Goal: Book appointment/travel/reservation

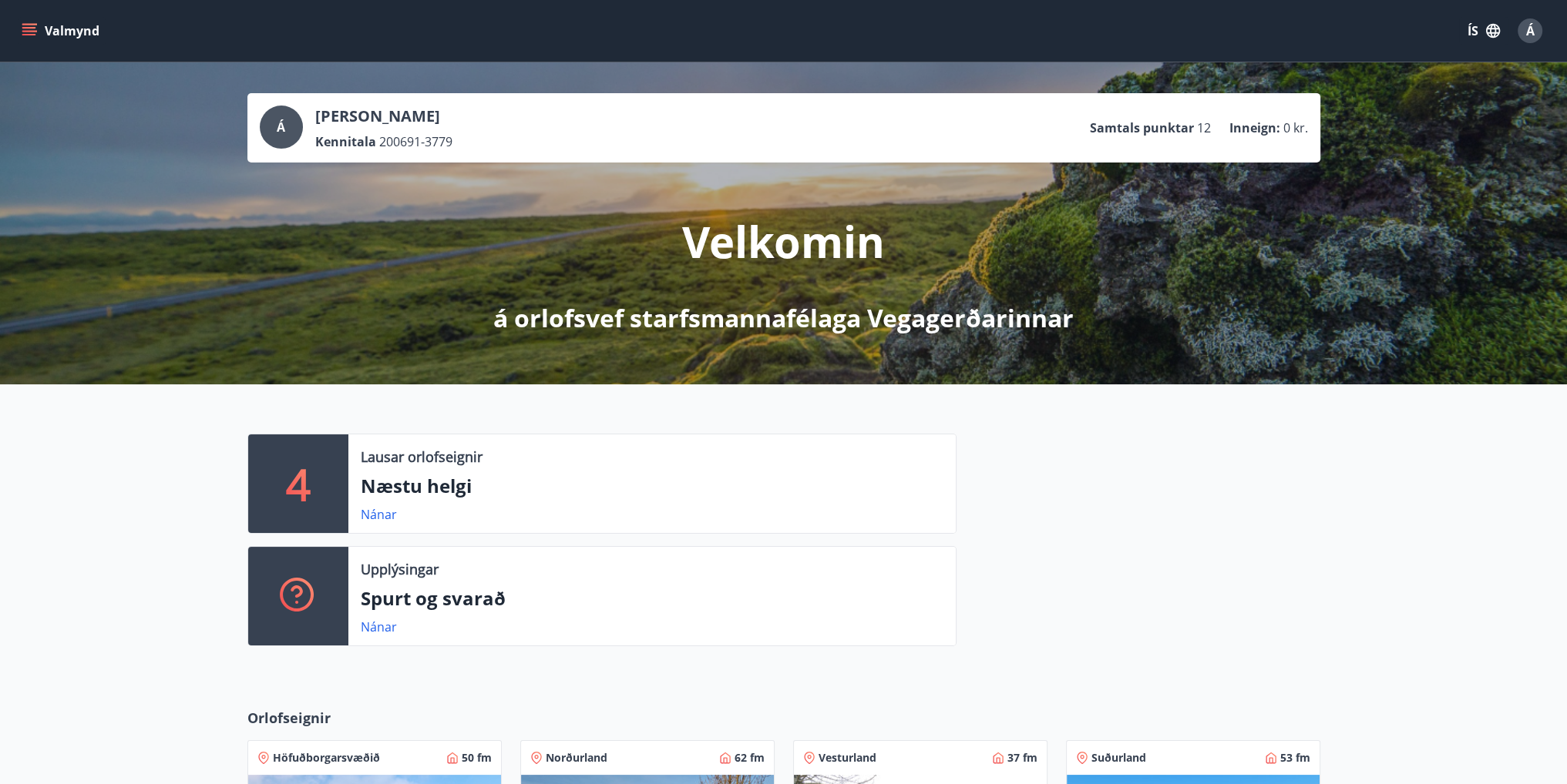
click at [44, 28] on button "Valmynd" at bounding box center [61, 31] width 87 height 28
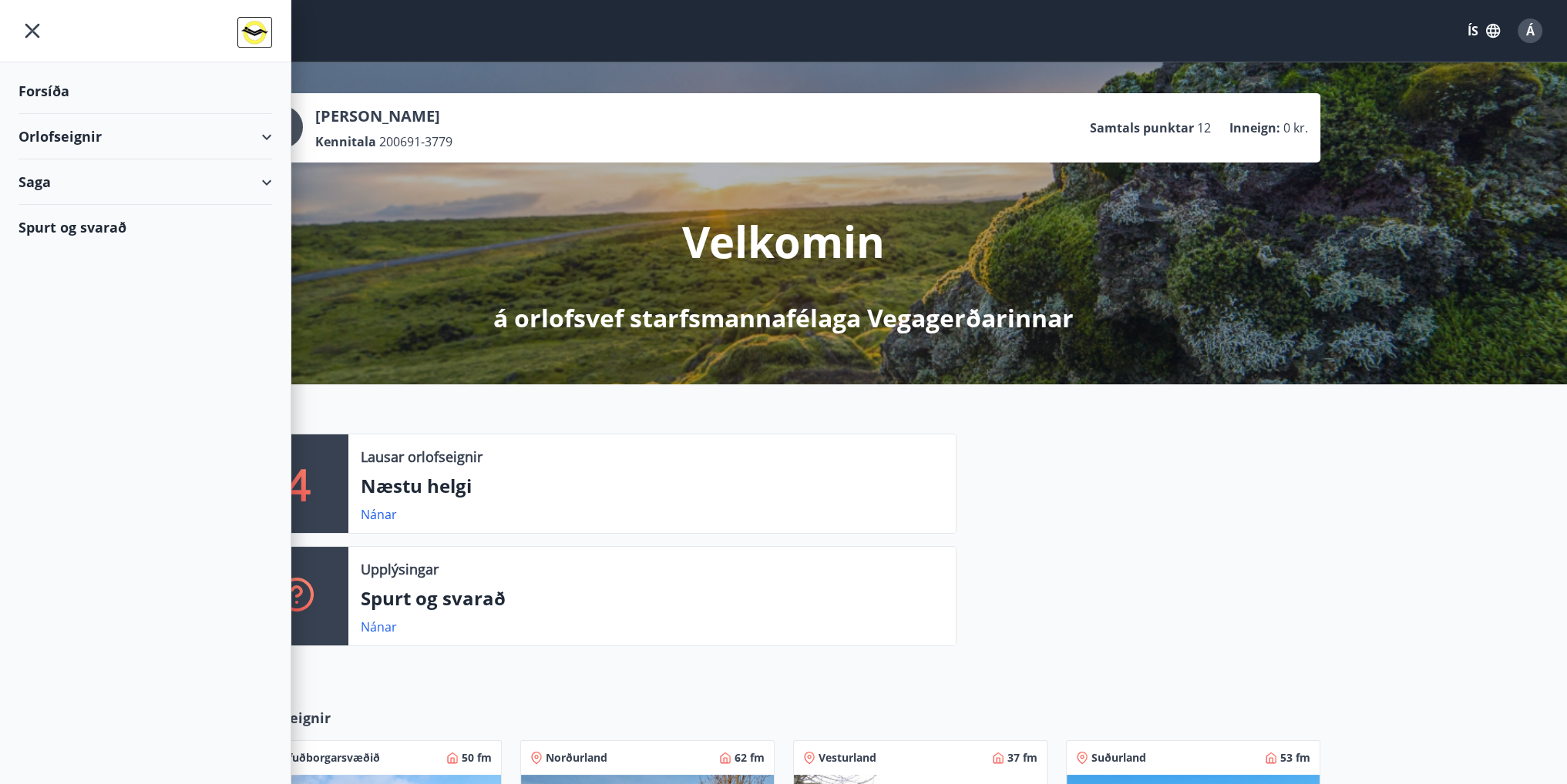
click at [83, 133] on div "Orlofseignir" at bounding box center [145, 136] width 254 height 46
click at [74, 204] on div "Bókunardagatal" at bounding box center [145, 207] width 229 height 32
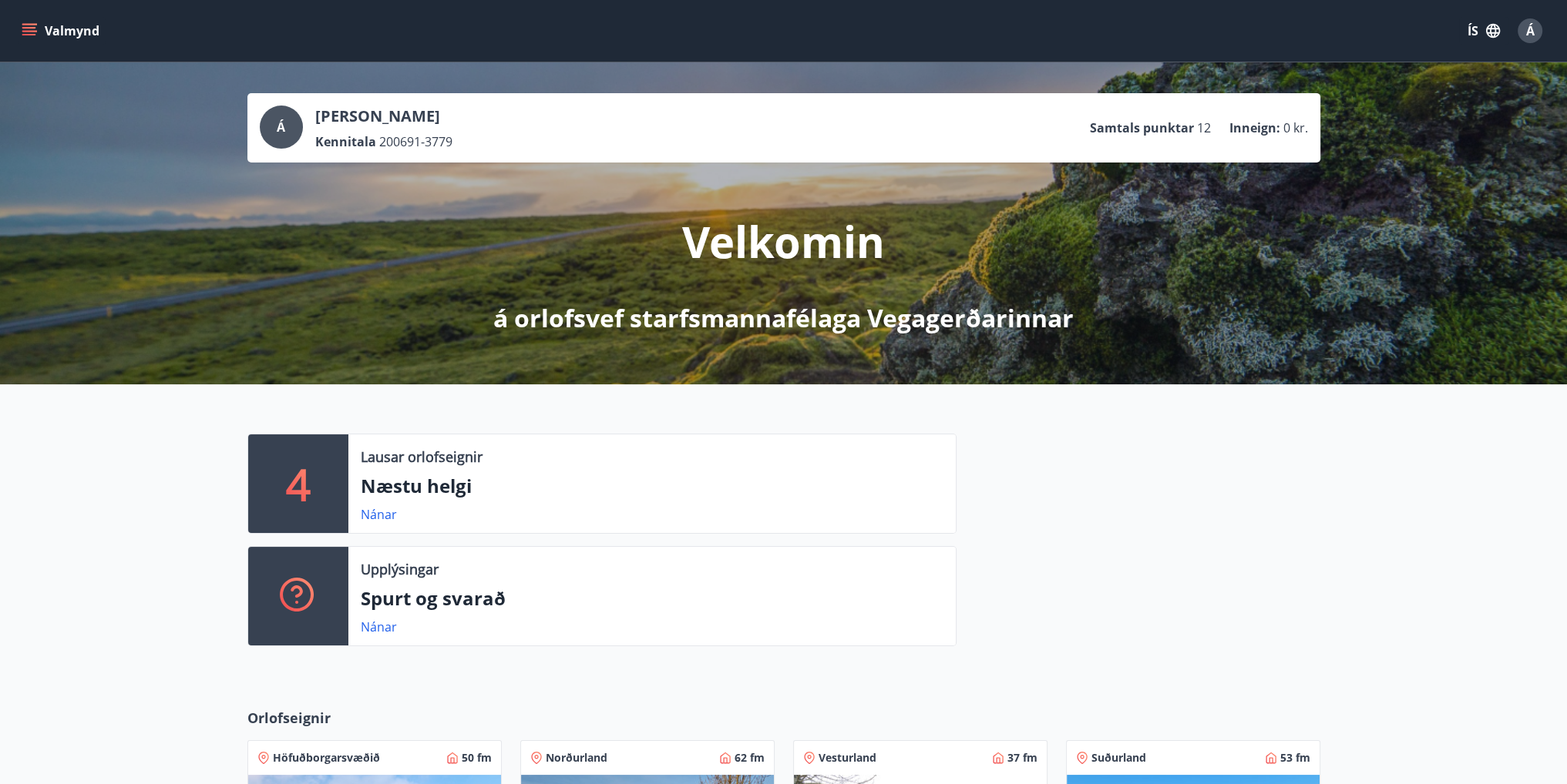
click at [54, 35] on button "Valmynd" at bounding box center [61, 31] width 87 height 28
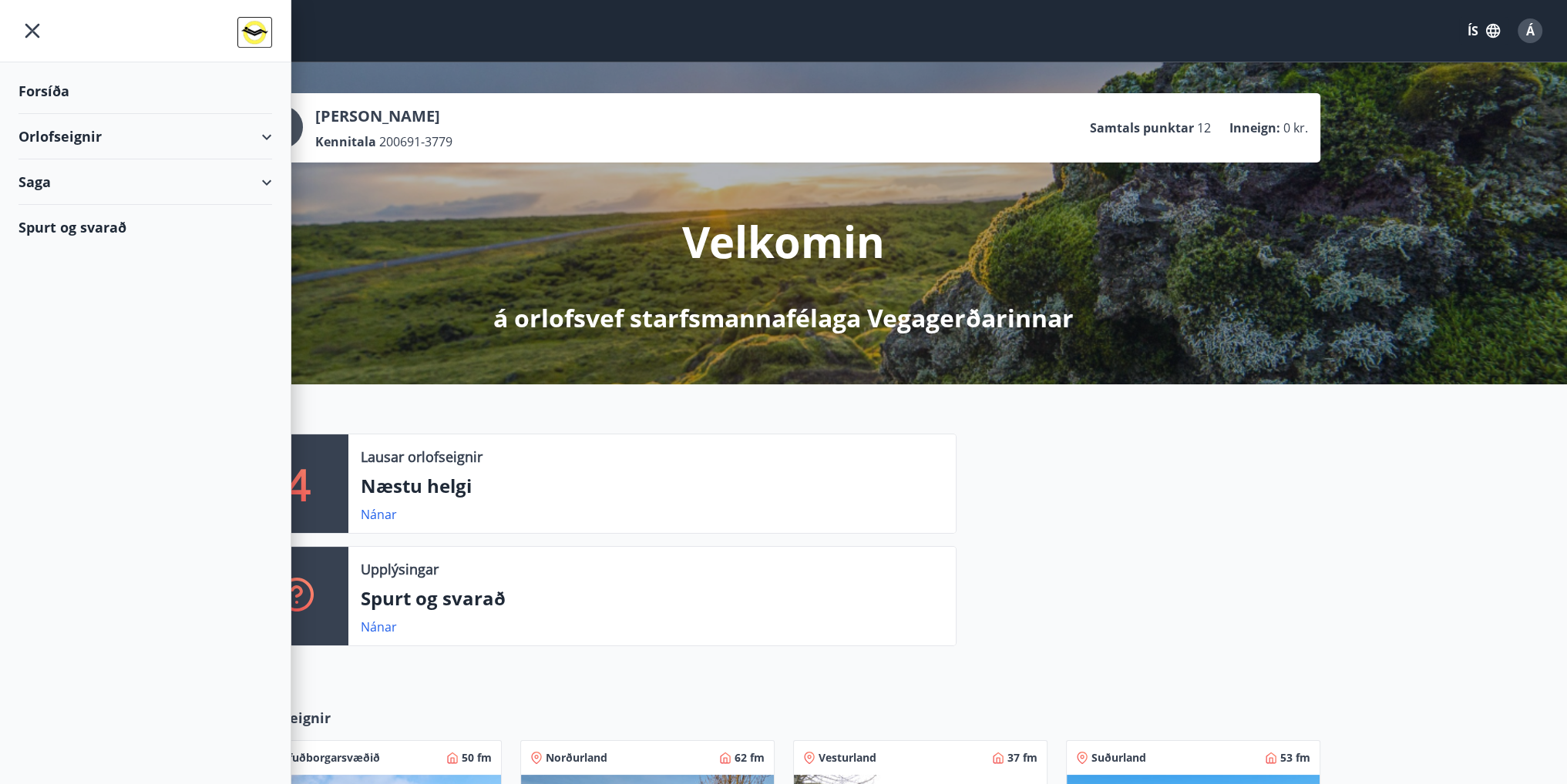
click at [111, 146] on div "Orlofseignir" at bounding box center [145, 136] width 254 height 46
click at [77, 206] on div "Bókunardagatal" at bounding box center [145, 207] width 229 height 32
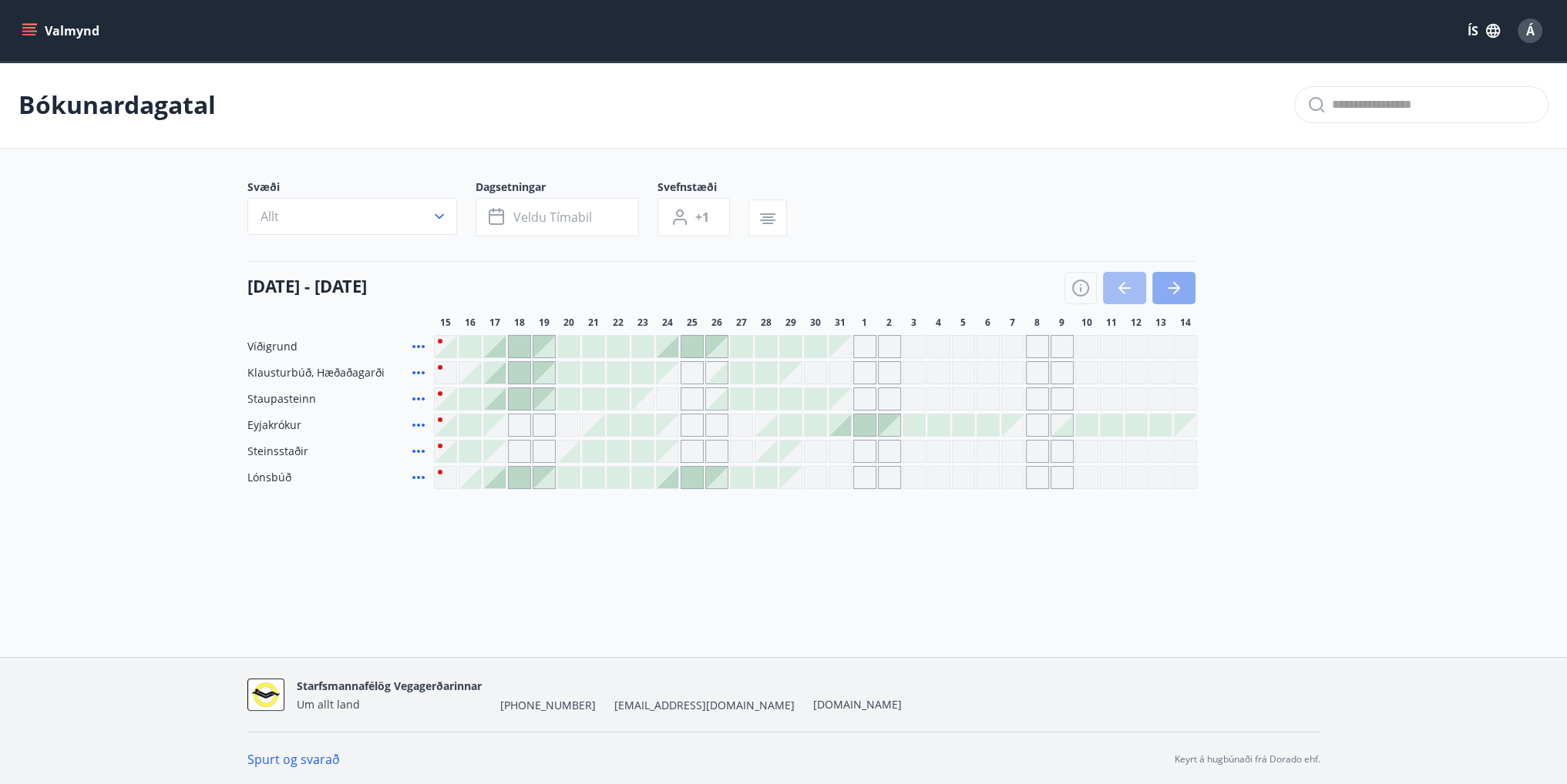
click at [1175, 294] on icon "button" at bounding box center [1173, 288] width 18 height 18
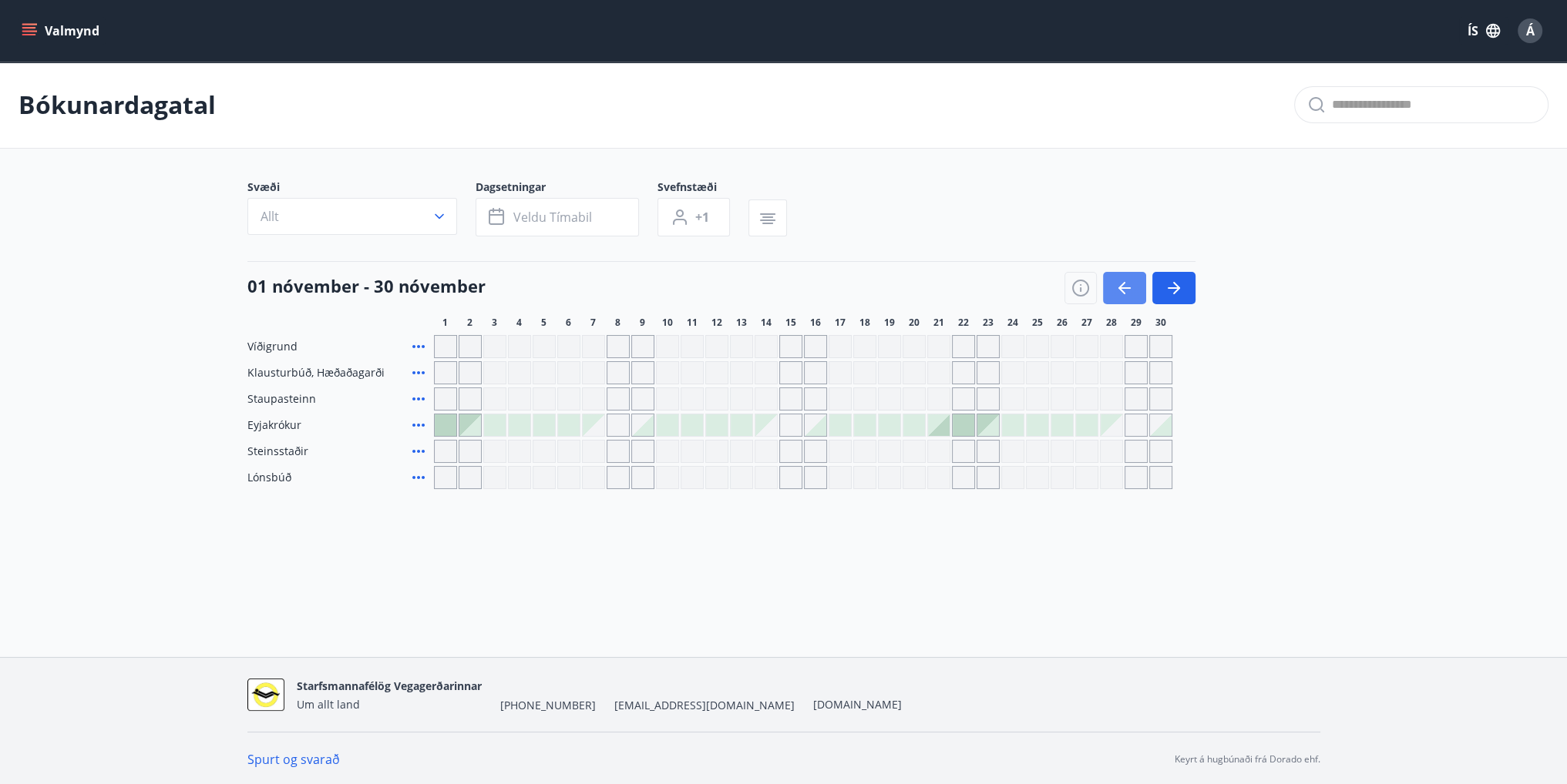
click at [1118, 290] on icon "button" at bounding box center [1124, 288] width 18 height 18
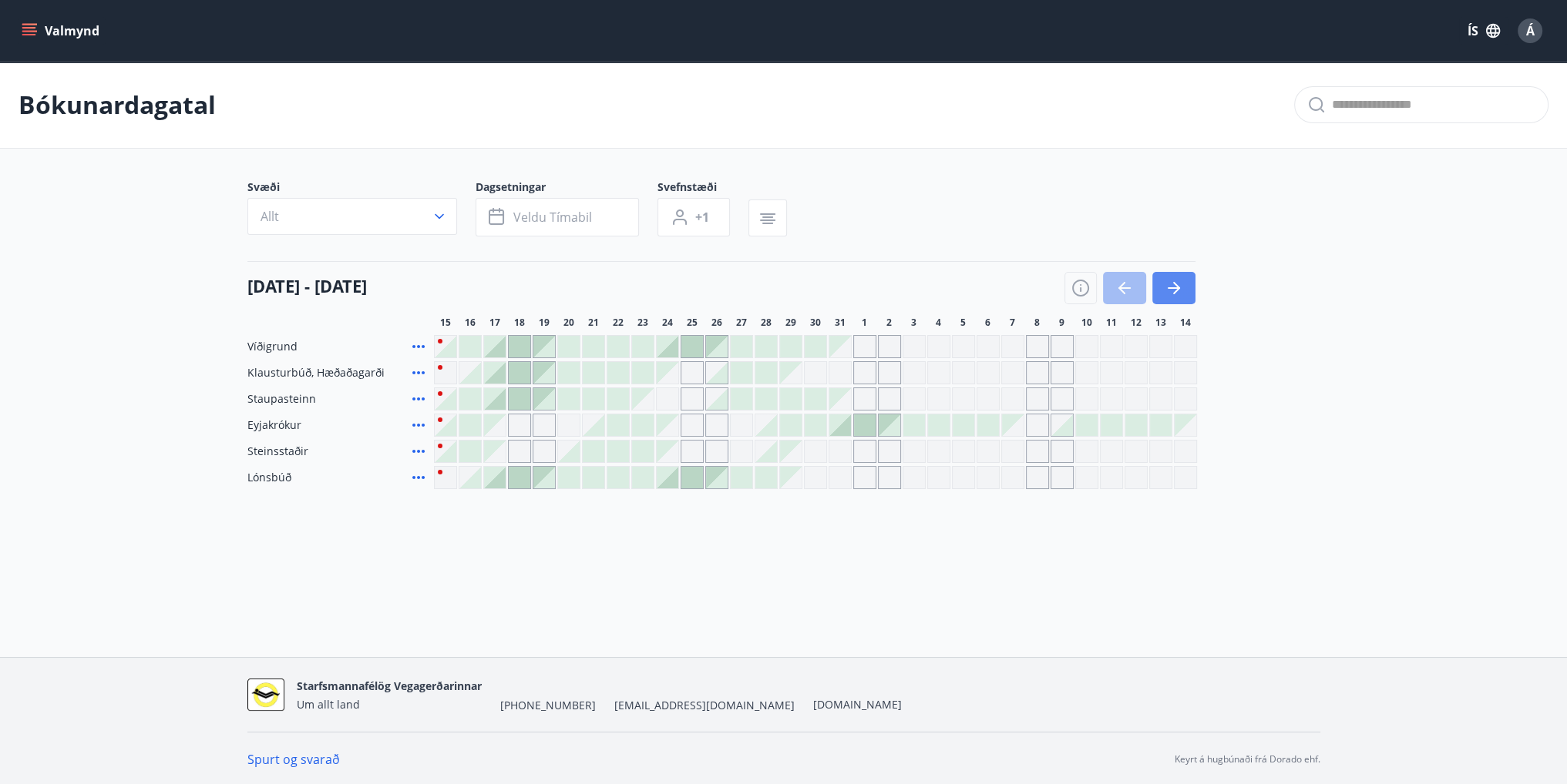
click at [1170, 285] on icon "button" at bounding box center [1173, 288] width 18 height 18
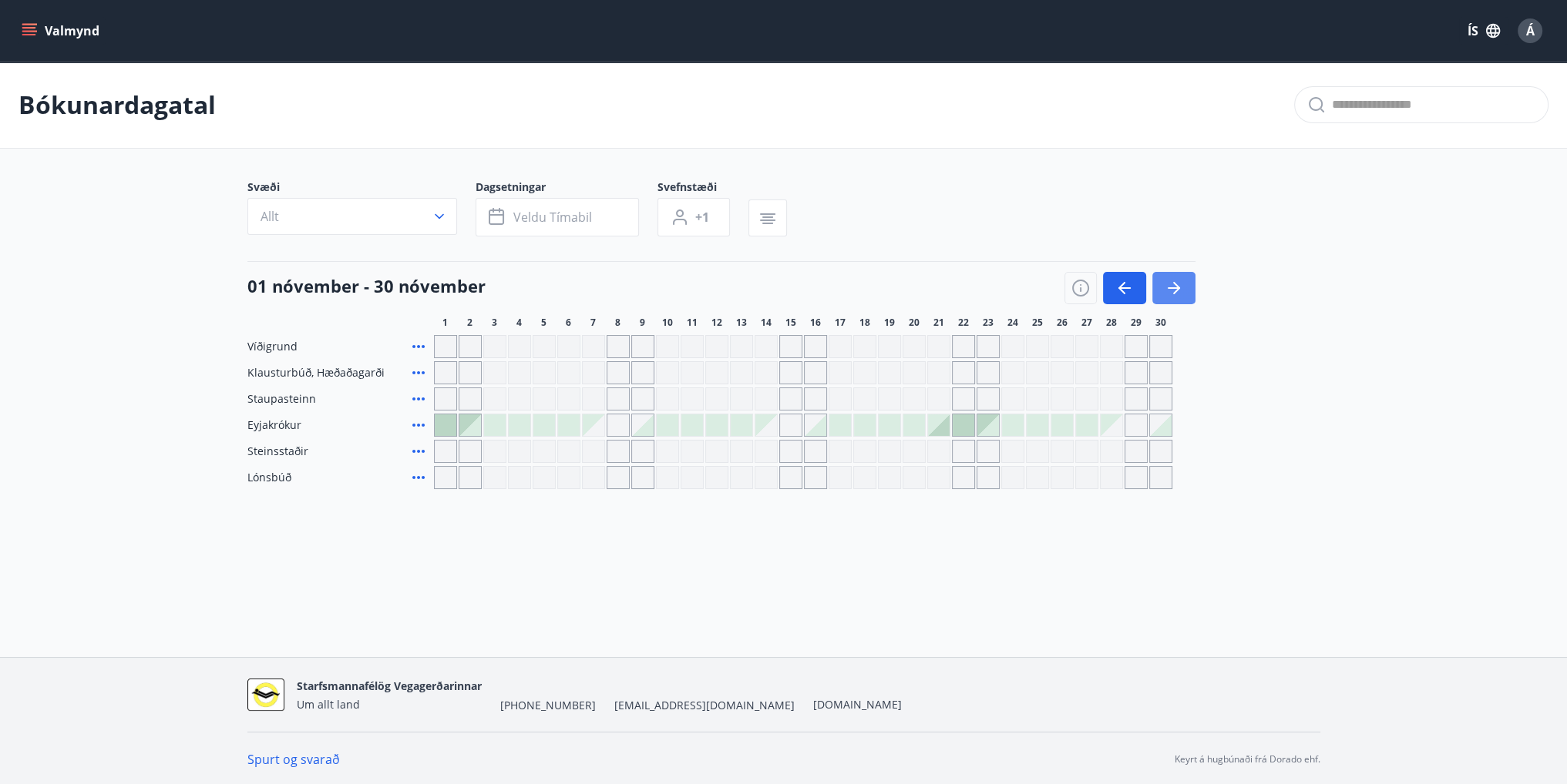
click at [1158, 290] on button "button" at bounding box center [1174, 288] width 43 height 32
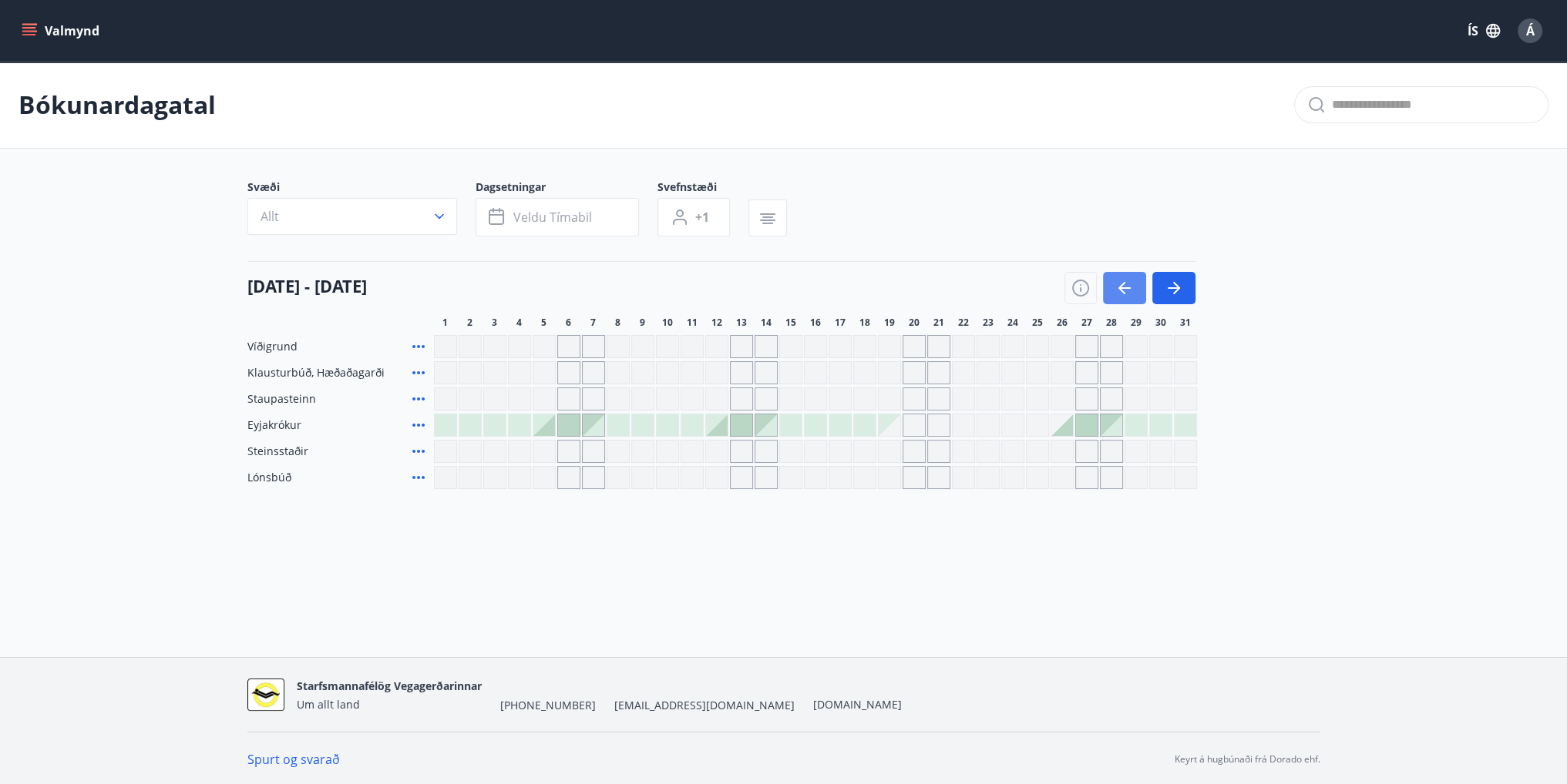
click at [1106, 296] on button "button" at bounding box center [1125, 288] width 43 height 32
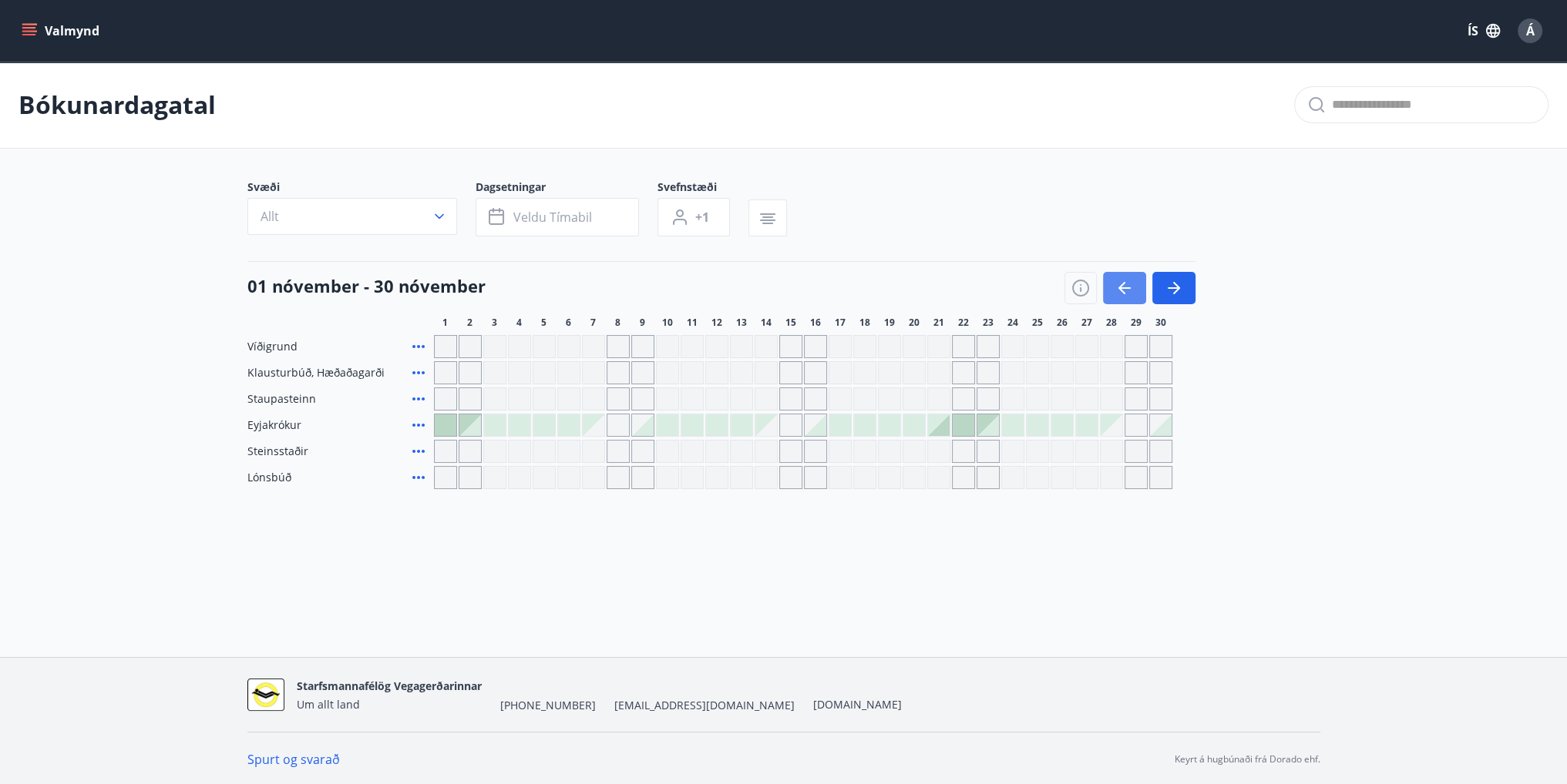
click at [1122, 292] on icon "button" at bounding box center [1121, 288] width 7 height 12
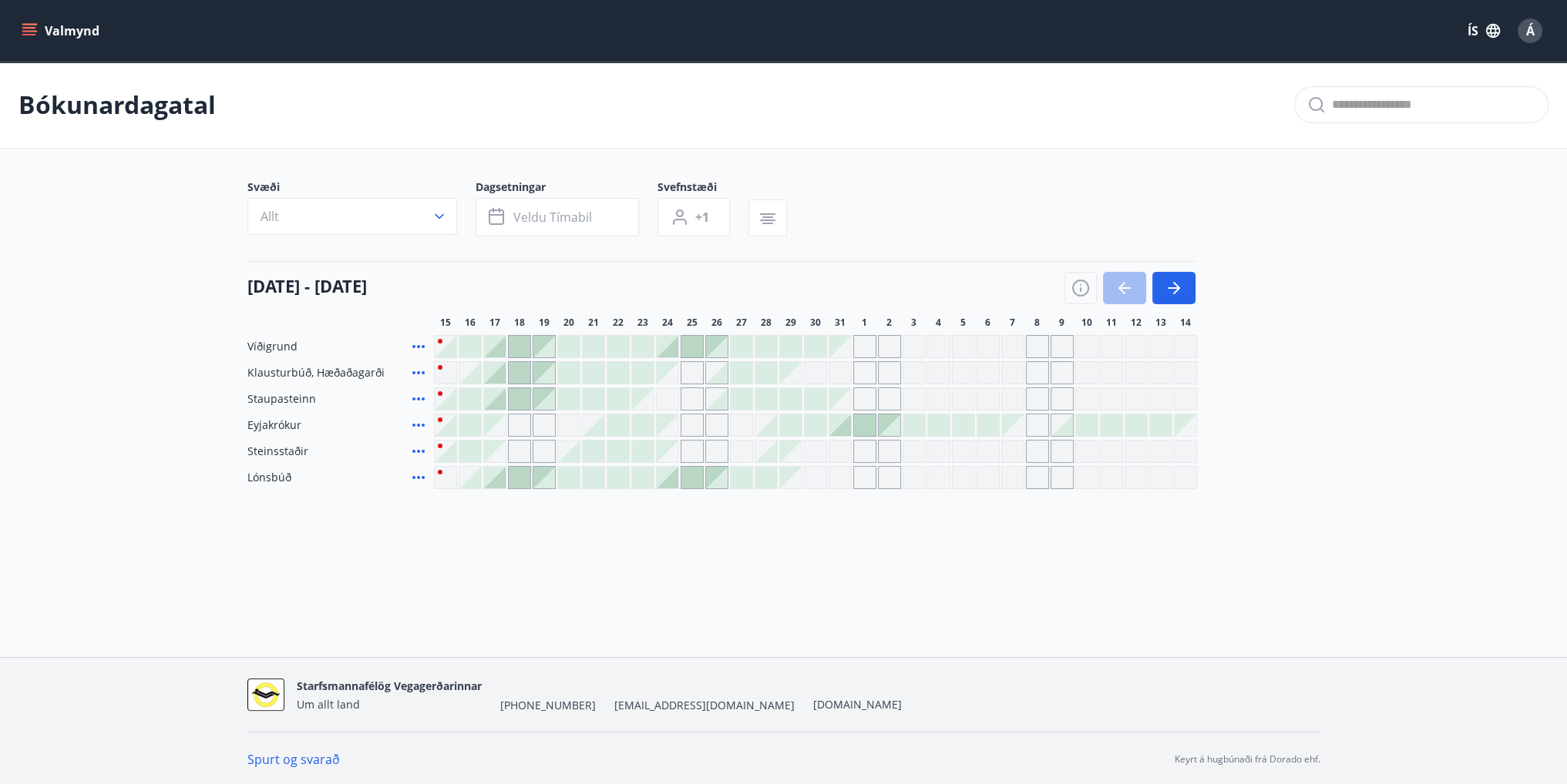
click at [810, 345] on div at bounding box center [815, 346] width 22 height 22
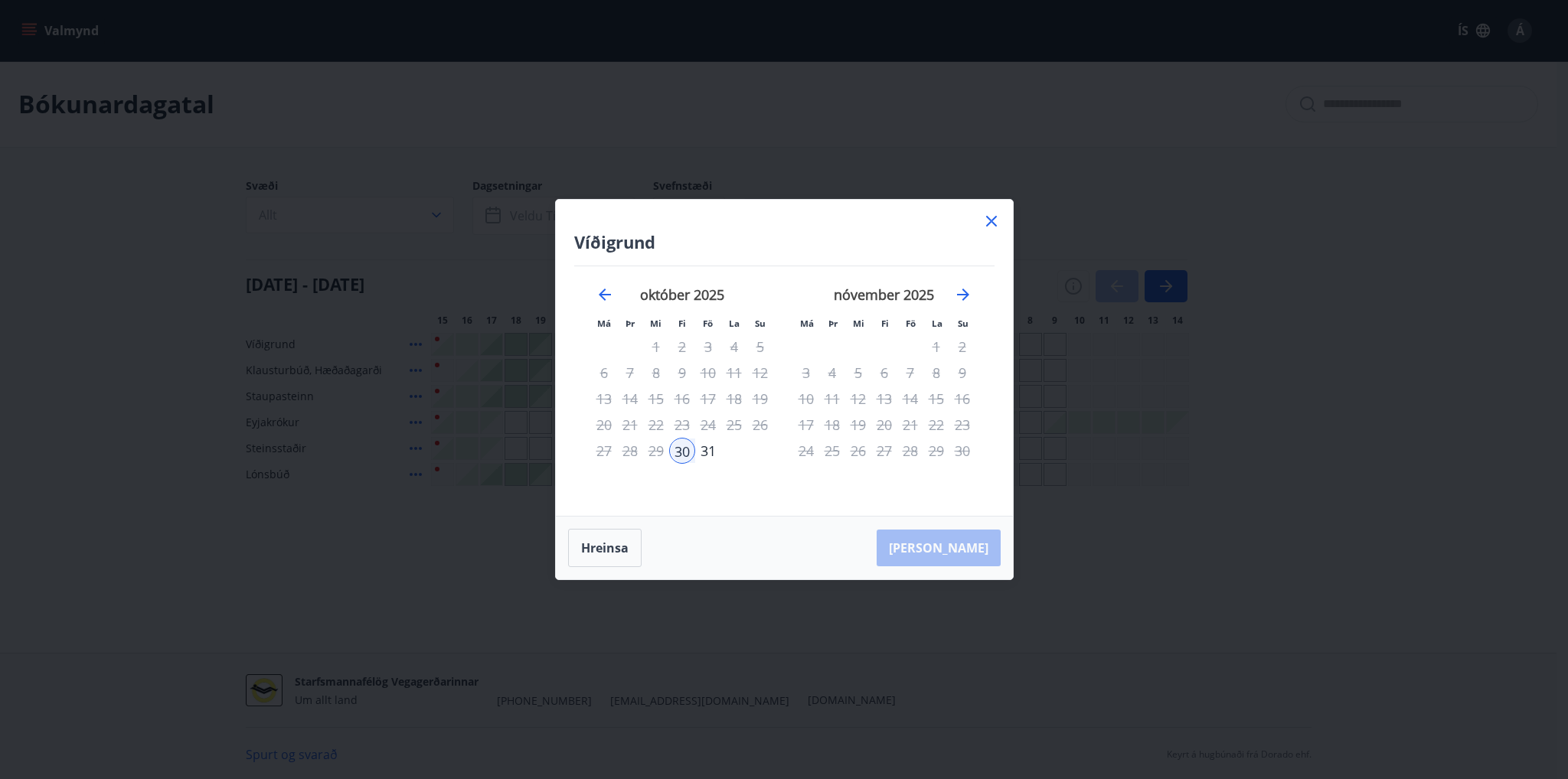
click at [990, 222] on icon at bounding box center [991, 221] width 10 height 10
